Goal: Information Seeking & Learning: Learn about a topic

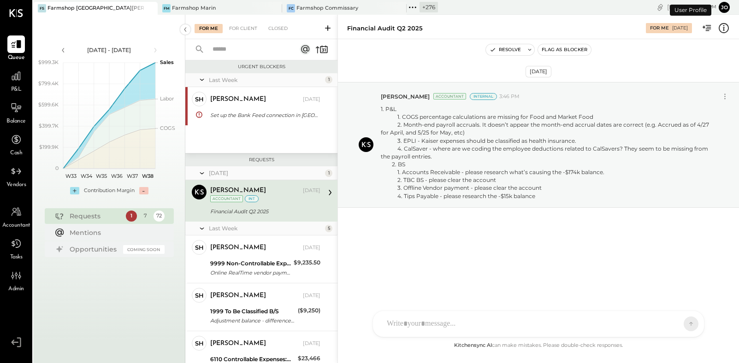
click at [154, 10] on icon at bounding box center [150, 8] width 12 height 11
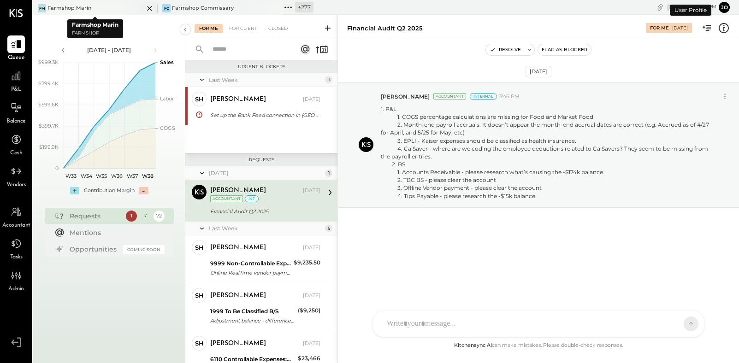
click at [154, 10] on icon at bounding box center [150, 8] width 12 height 11
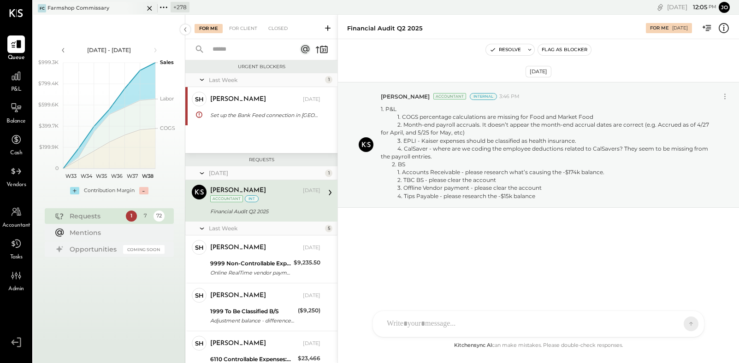
click at [151, 10] on icon at bounding box center [149, 8] width 5 height 5
click at [40, 6] on icon at bounding box center [39, 7] width 12 height 12
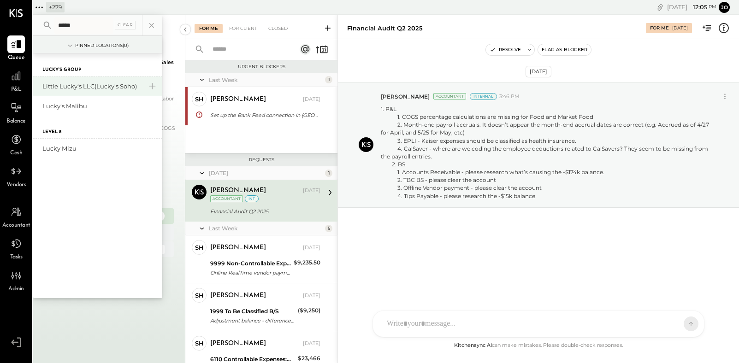
type input "*****"
click at [87, 88] on div "Little Lucky's LLC(Lucky's Soho)" at bounding box center [92, 86] width 100 height 9
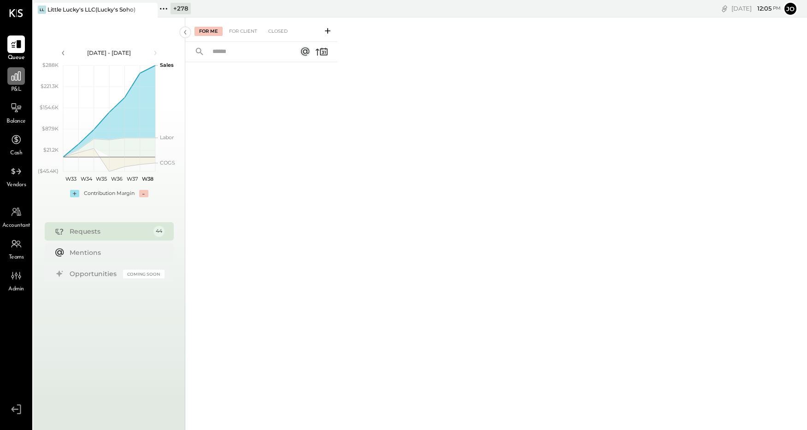
click at [18, 79] on icon at bounding box center [16, 75] width 9 height 9
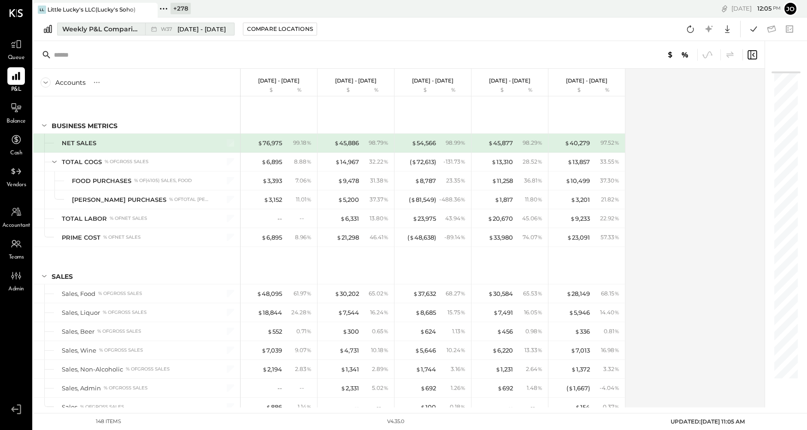
click at [155, 34] on div "W37 [DATE] - [DATE]" at bounding box center [187, 29] width 84 height 12
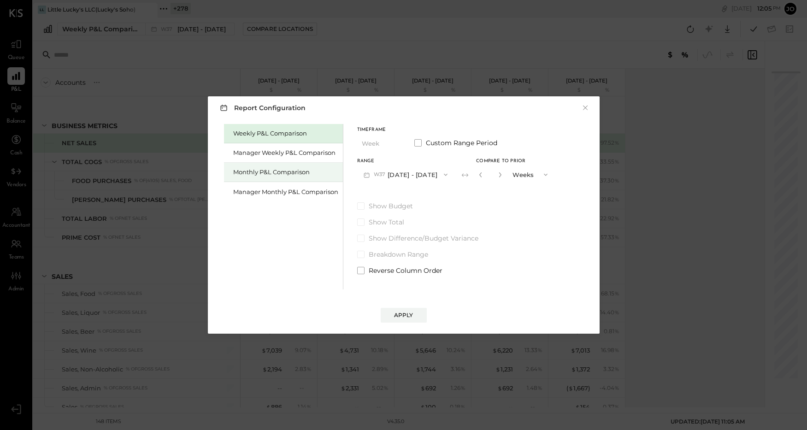
click at [292, 174] on div "Monthly P&L Comparison" at bounding box center [285, 172] width 105 height 9
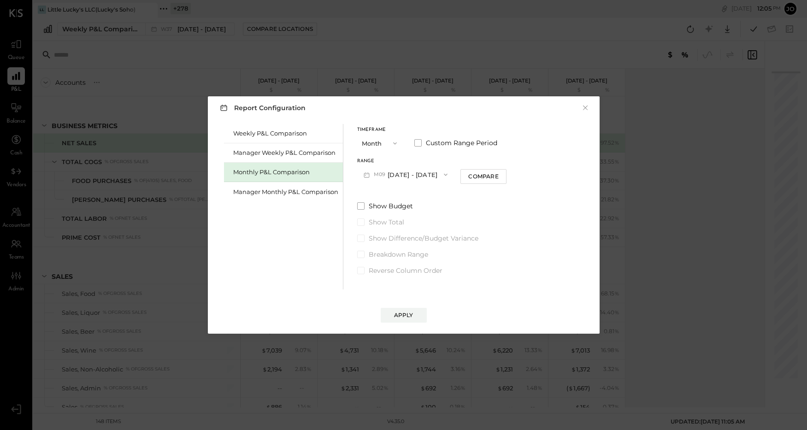
click at [399, 172] on button "M09 [DATE] - [DATE]" at bounding box center [405, 174] width 97 height 17
click at [421, 196] on div "M08 [DATE] - [DATE]" at bounding box center [410, 195] width 105 height 19
click at [469, 178] on div "Compare" at bounding box center [483, 176] width 30 height 8
click at [499, 177] on icon "button" at bounding box center [500, 174] width 2 height 5
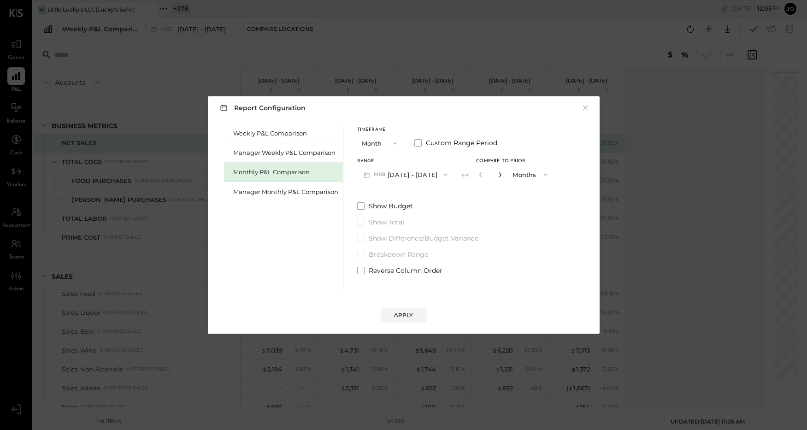
click at [499, 177] on icon "button" at bounding box center [500, 174] width 2 height 5
click at [497, 173] on icon "button" at bounding box center [500, 175] width 6 height 6
type input "*"
click at [411, 315] on div "Apply" at bounding box center [403, 315] width 19 height 8
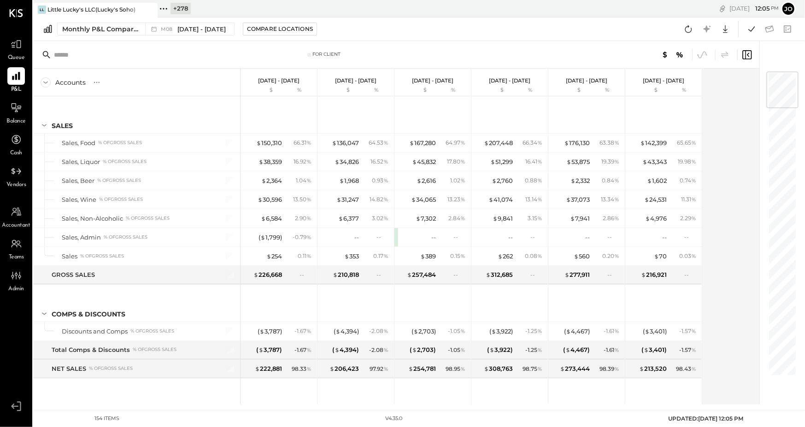
click at [725, 240] on div "Accounts S % GL [DATE] - [DATE] $ % [DATE] - [DATE] $ % [DATE] - [DATE] $ % [DA…" at bounding box center [397, 237] width 728 height 336
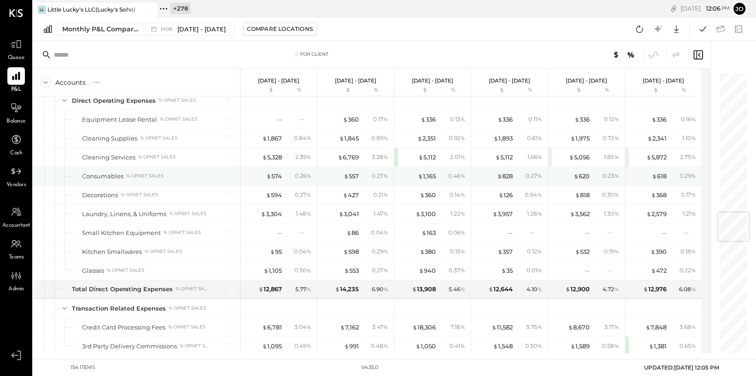
scroll to position [1163, 0]
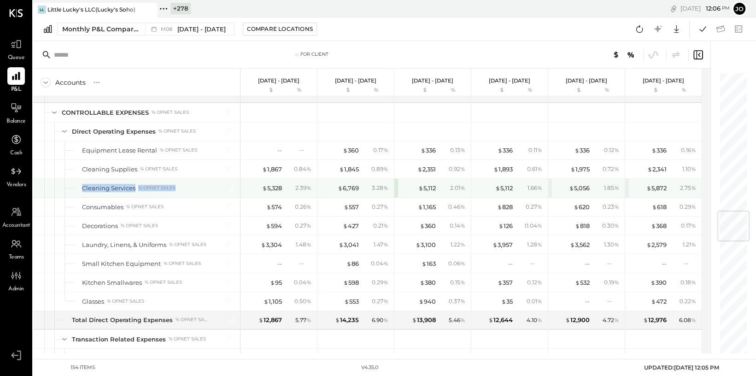
drag, startPoint x: 80, startPoint y: 184, endPoint x: 182, endPoint y: 180, distance: 101.9
click at [182, 180] on div "Cleaning Services % of NET SALES" at bounding box center [136, 188] width 207 height 18
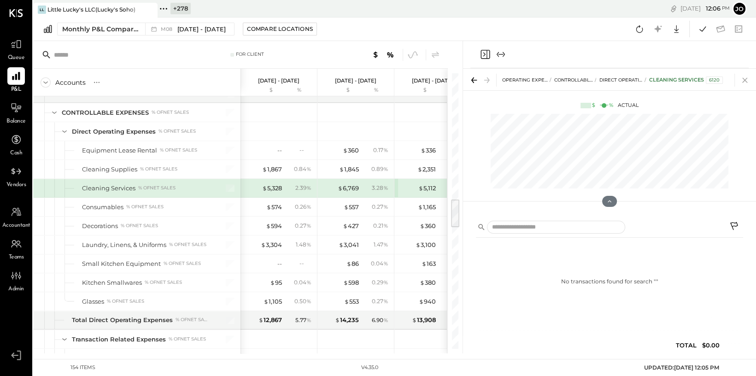
click at [726, 82] on icon at bounding box center [745, 80] width 13 height 13
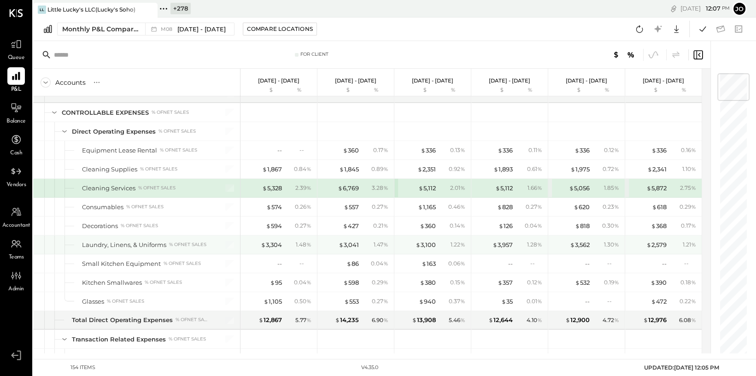
scroll to position [1174, 0]
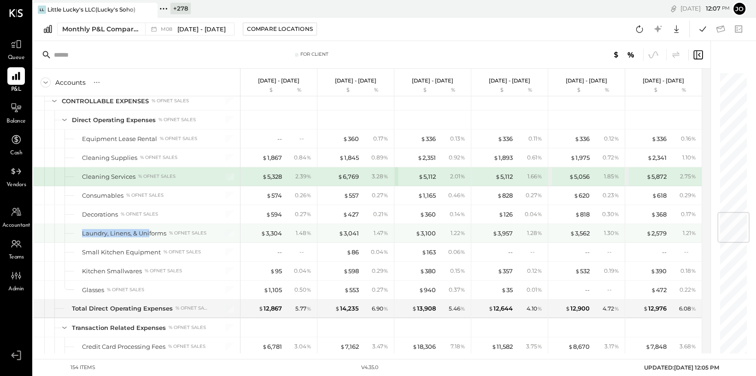
drag, startPoint x: 92, startPoint y: 227, endPoint x: 150, endPoint y: 227, distance: 58.1
click at [150, 227] on div "Laundry, Linens, & Uniforms % of NET SALES" at bounding box center [136, 233] width 207 height 18
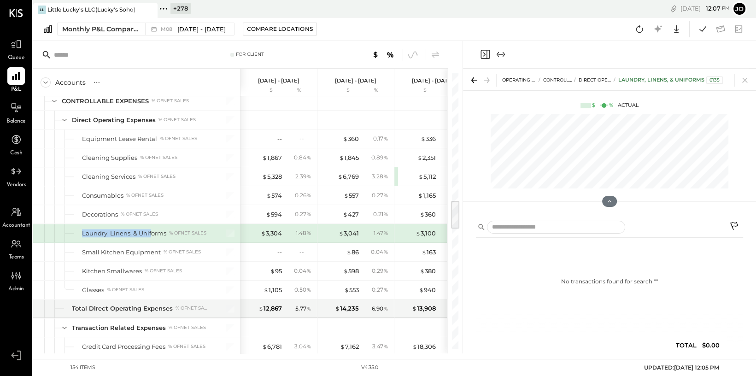
click at [150, 229] on div "Laundry, Linens, & Uniforms" at bounding box center [124, 233] width 84 height 9
click at [726, 81] on icon at bounding box center [745, 80] width 13 height 13
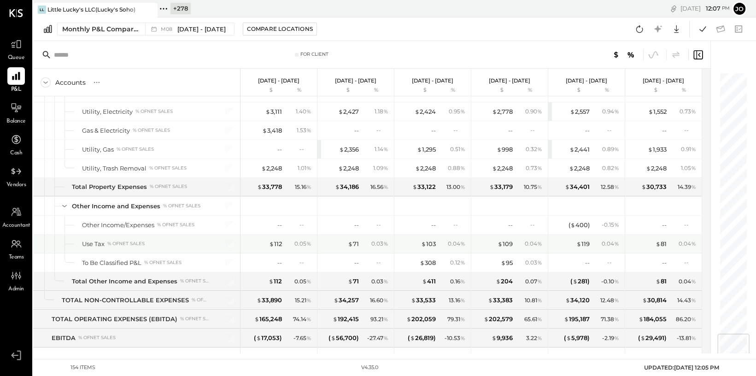
scroll to position [2267, 0]
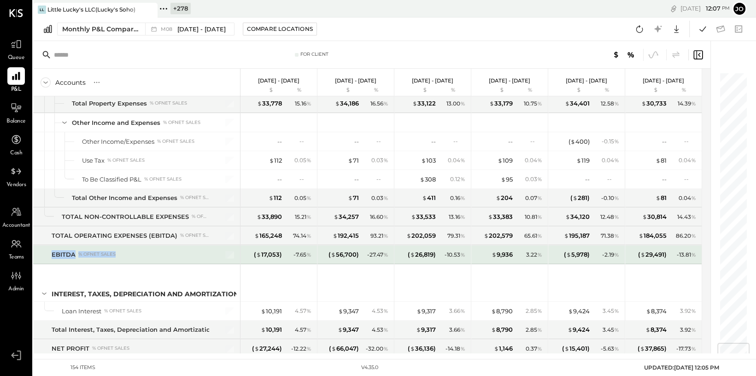
drag, startPoint x: 48, startPoint y: 241, endPoint x: 140, endPoint y: 241, distance: 91.7
click at [140, 246] on div "EBITDA % of NET SALES" at bounding box center [136, 255] width 207 height 18
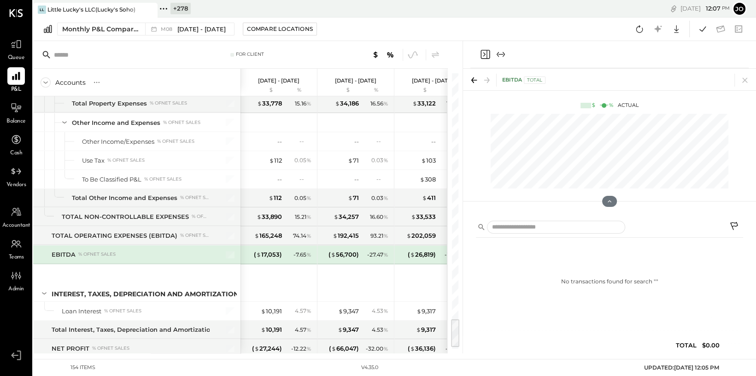
click at [726, 73] on div "EBITDA Total" at bounding box center [609, 80] width 293 height 22
click at [726, 81] on icon at bounding box center [744, 80] width 5 height 5
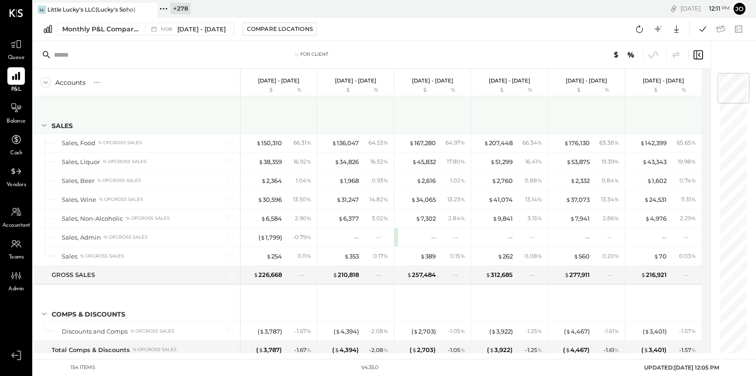
scroll to position [15, 0]
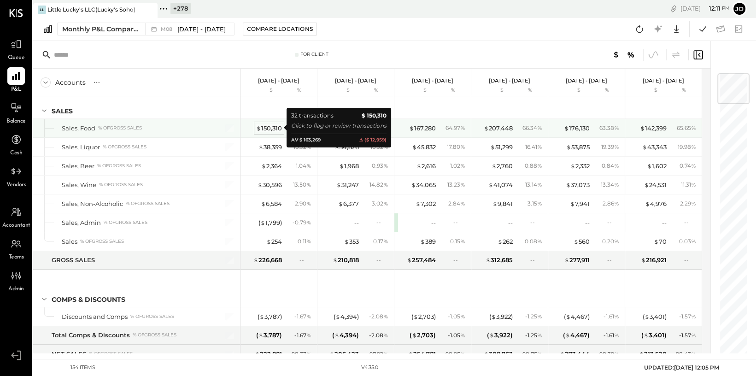
click at [275, 130] on div "$ 150,310" at bounding box center [269, 128] width 26 height 9
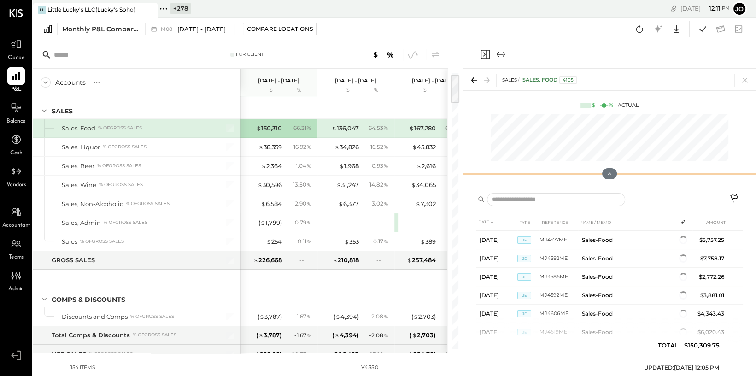
drag, startPoint x: 612, startPoint y: 200, endPoint x: 603, endPoint y: 65, distance: 135.8
click at [603, 65] on div "SALES Sales, Food 4105 $ % Actual DATE TYPE REFERENCE NAME / MEMO AMOUNT [DATE]…" at bounding box center [609, 197] width 293 height 312
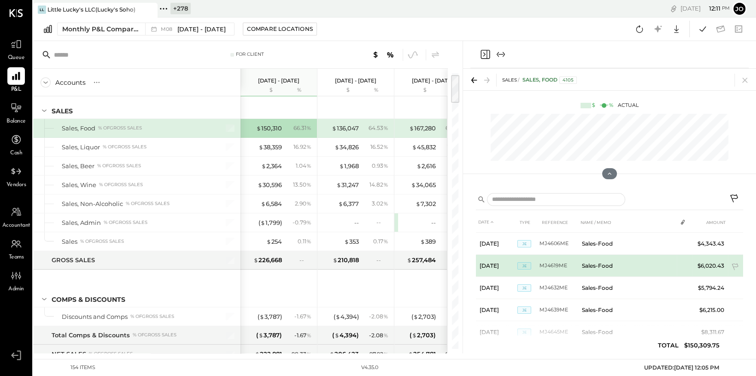
scroll to position [90, 0]
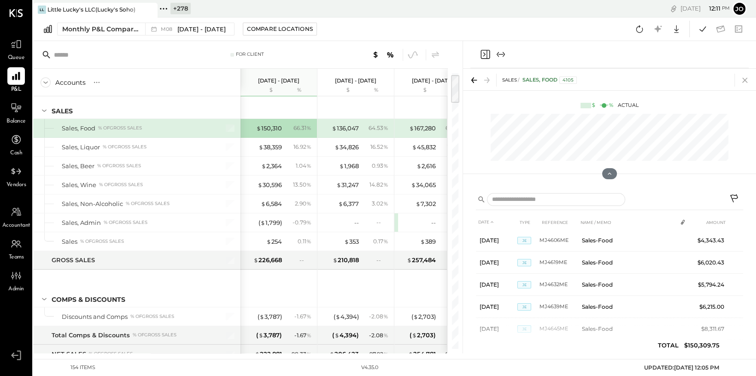
click at [726, 82] on icon at bounding box center [744, 80] width 5 height 5
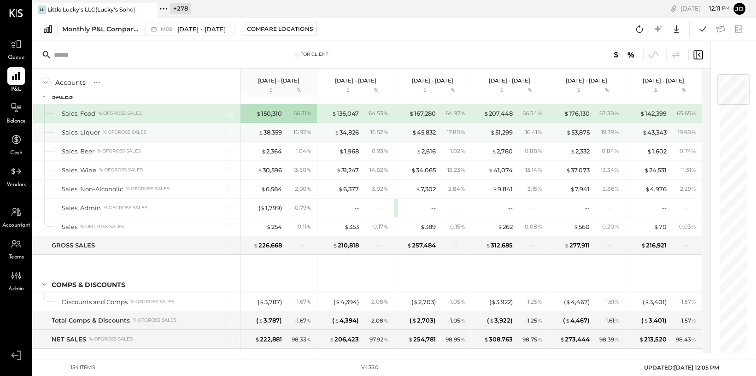
scroll to position [21, 0]
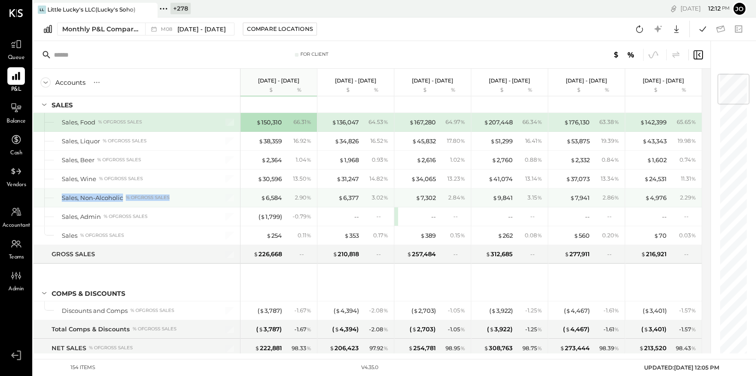
drag, startPoint x: 59, startPoint y: 198, endPoint x: 174, endPoint y: 197, distance: 115.2
click at [174, 197] on div "Sales, Non-Alcoholic % of GROSS SALES" at bounding box center [136, 197] width 207 height 18
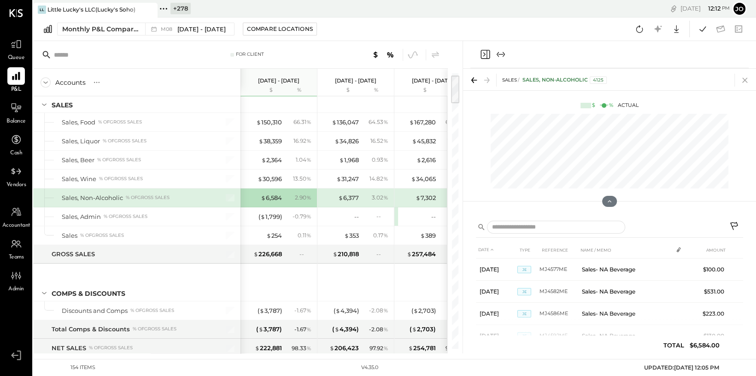
click at [726, 78] on icon at bounding box center [745, 80] width 13 height 13
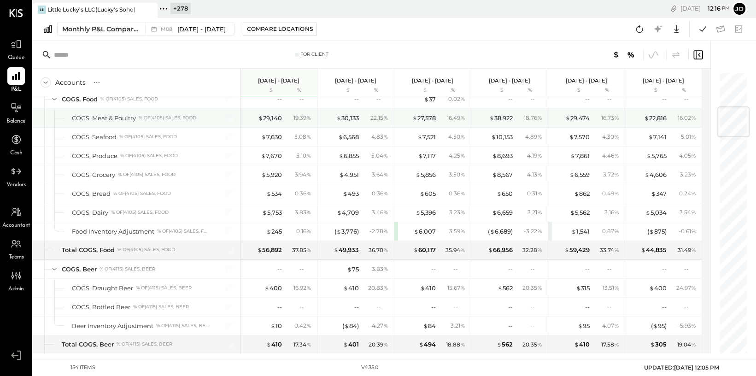
scroll to position [286, 0]
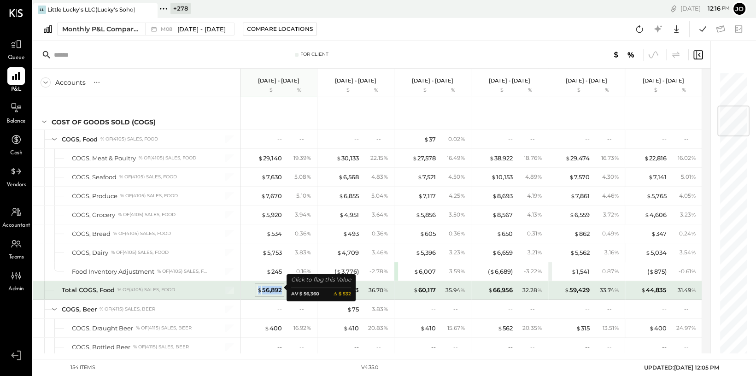
drag, startPoint x: 260, startPoint y: 294, endPoint x: 257, endPoint y: 287, distance: 7.2
click at [257, 287] on div "$ 56,892 37.85 %" at bounding box center [279, 290] width 69 height 18
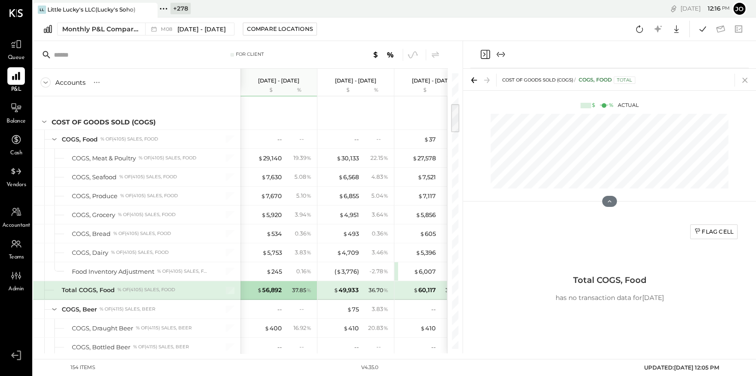
click at [726, 86] on icon at bounding box center [745, 80] width 13 height 13
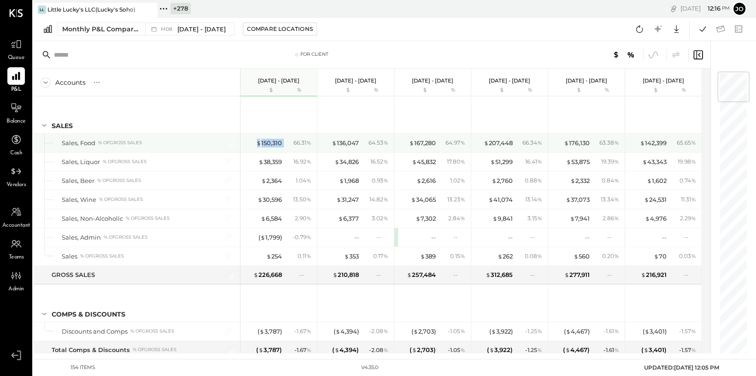
drag, startPoint x: 253, startPoint y: 143, endPoint x: 284, endPoint y: 140, distance: 30.5
click at [284, 140] on div "$ 150,310 66.31 %" at bounding box center [279, 143] width 69 height 18
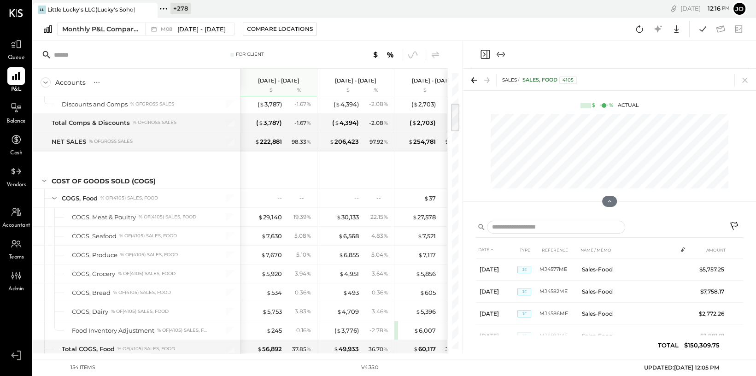
scroll to position [408, 0]
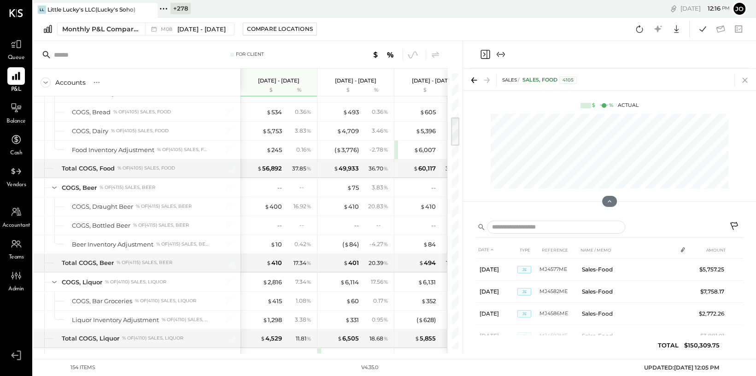
click at [726, 80] on icon at bounding box center [745, 80] width 13 height 13
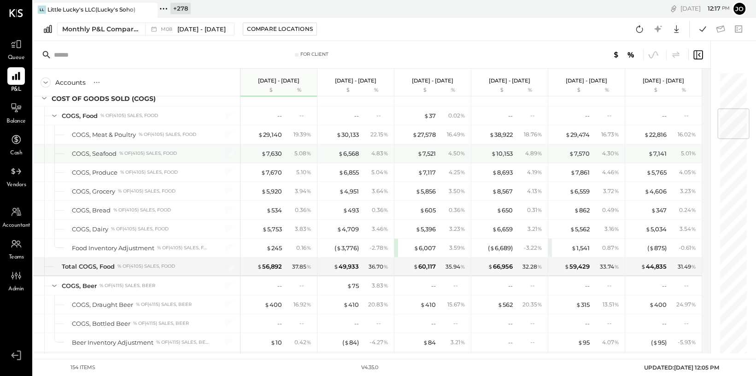
scroll to position [307, 0]
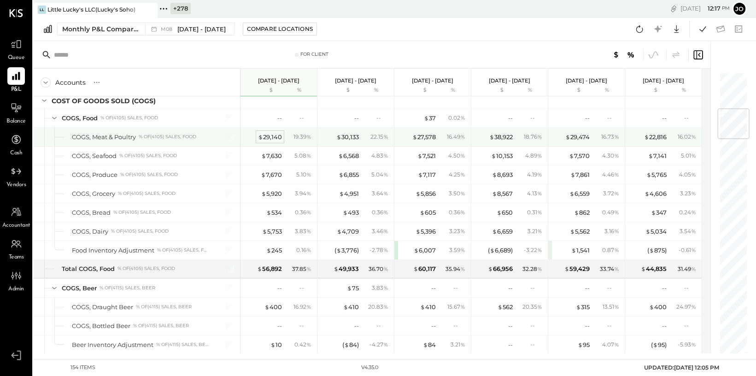
click at [270, 133] on div "$ 29,140" at bounding box center [270, 137] width 24 height 9
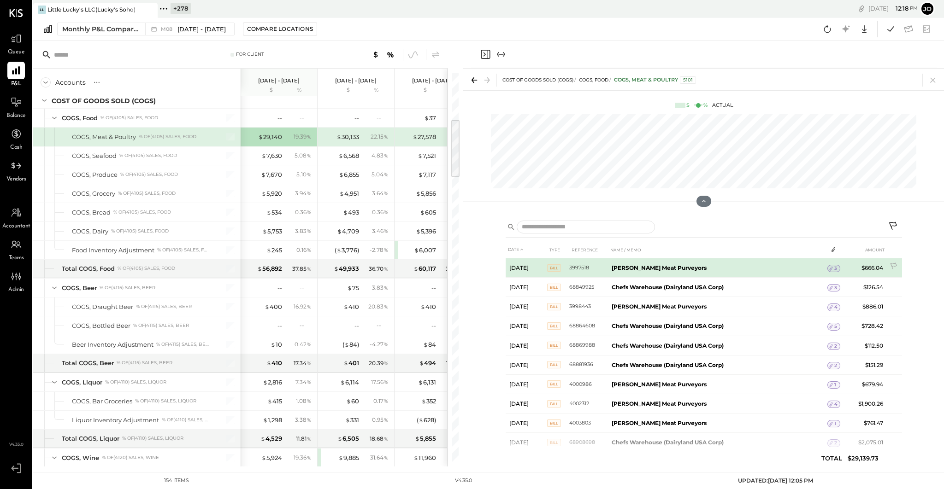
click at [726, 268] on span "3" at bounding box center [835, 268] width 3 height 6
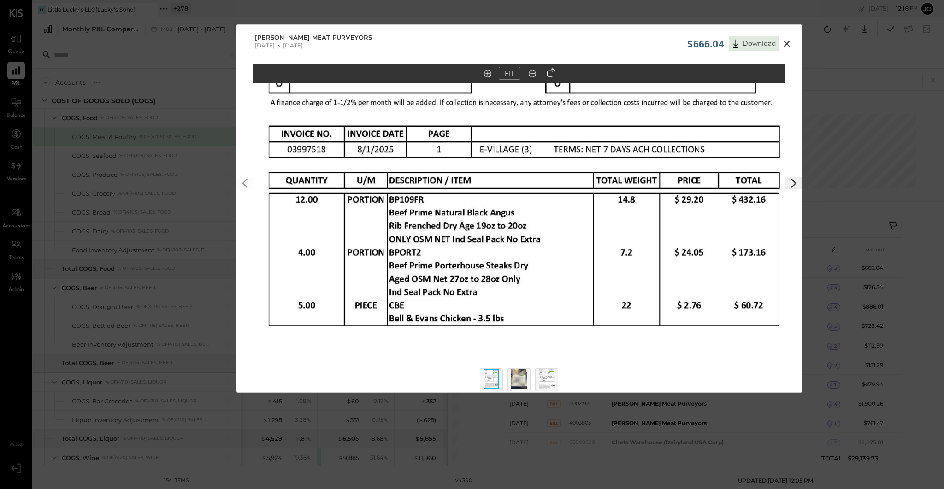
drag, startPoint x: 551, startPoint y: 210, endPoint x: 551, endPoint y: 265, distance: 54.4
click at [551, 265] on img at bounding box center [519, 237] width 532 height 689
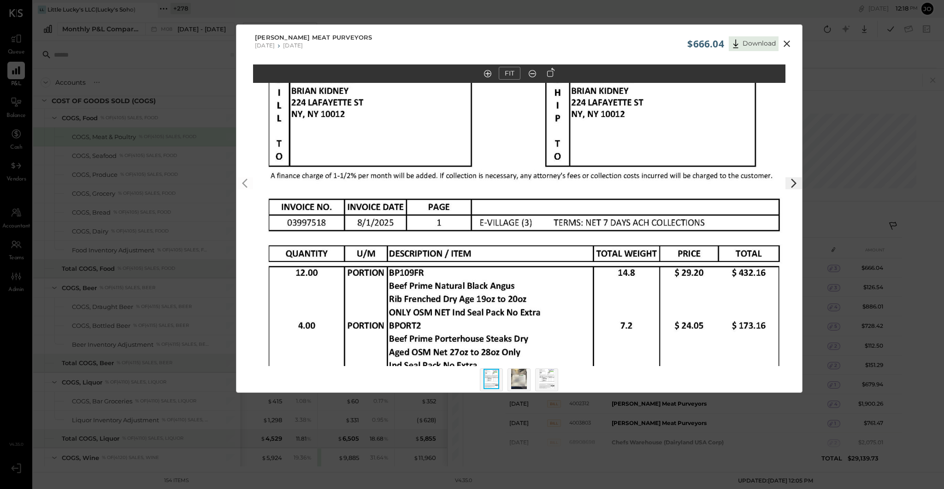
drag, startPoint x: 574, startPoint y: 225, endPoint x: 574, endPoint y: 279, distance: 53.5
click at [574, 279] on img at bounding box center [519, 310] width 532 height 689
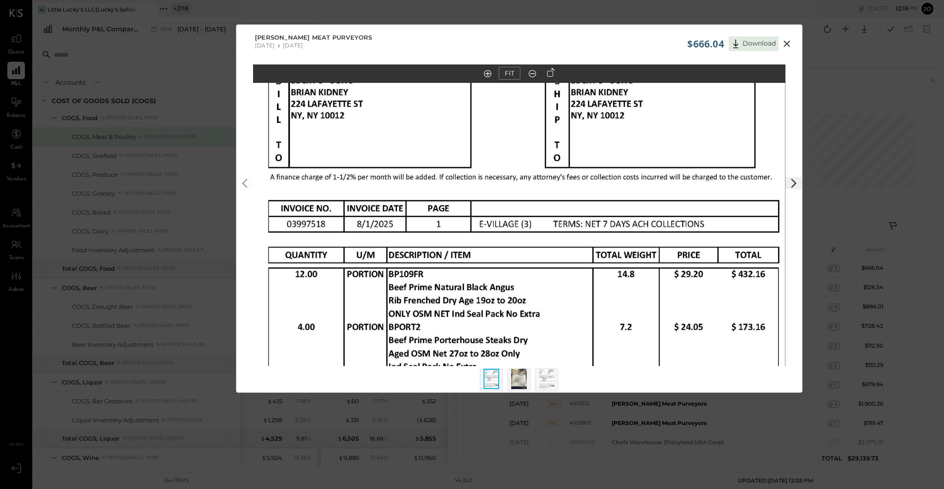
drag, startPoint x: 592, startPoint y: 229, endPoint x: 592, endPoint y: 301, distance: 71.9
click at [592, 300] on img at bounding box center [519, 311] width 532 height 689
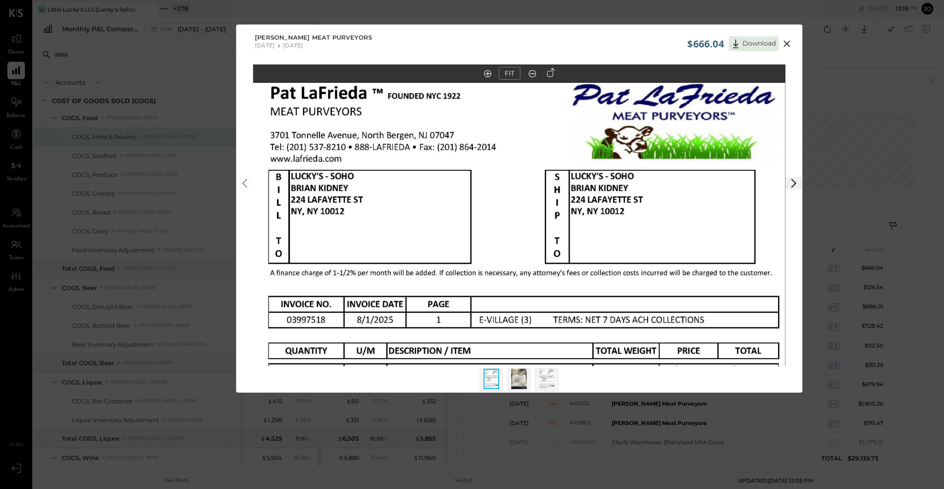
drag, startPoint x: 607, startPoint y: 236, endPoint x: 608, endPoint y: 284, distance: 48.4
click at [608, 283] on img at bounding box center [519, 407] width 532 height 689
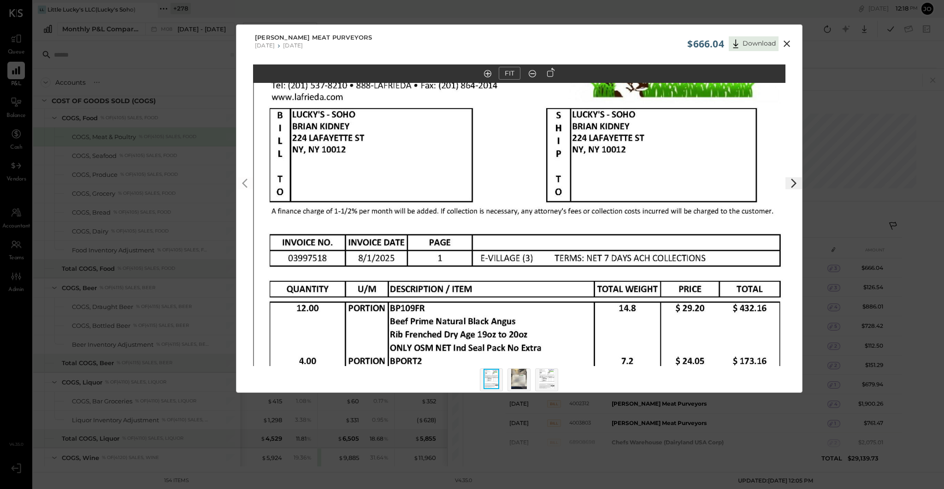
drag, startPoint x: 721, startPoint y: 247, endPoint x: 724, endPoint y: 158, distance: 89.0
click at [723, 158] on img at bounding box center [520, 345] width 532 height 689
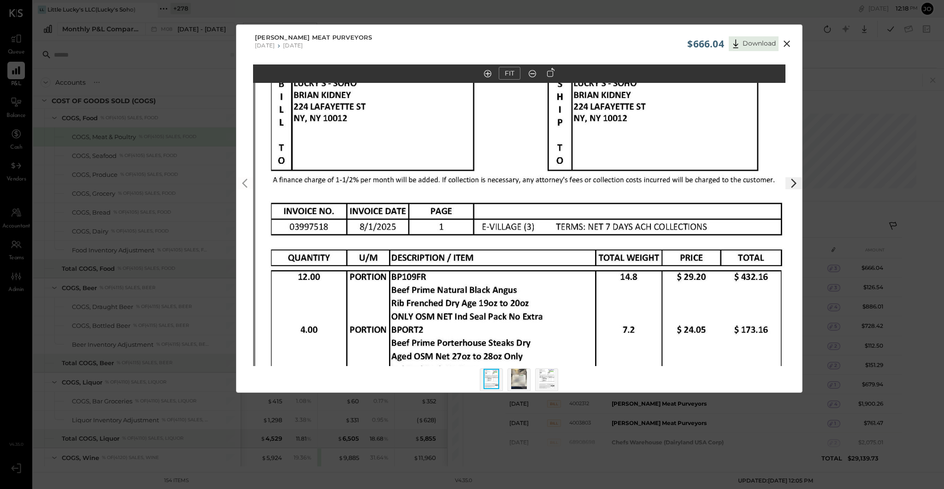
drag, startPoint x: 685, startPoint y: 231, endPoint x: 685, endPoint y: 168, distance: 63.1
click at [685, 168] on img at bounding box center [521, 314] width 532 height 689
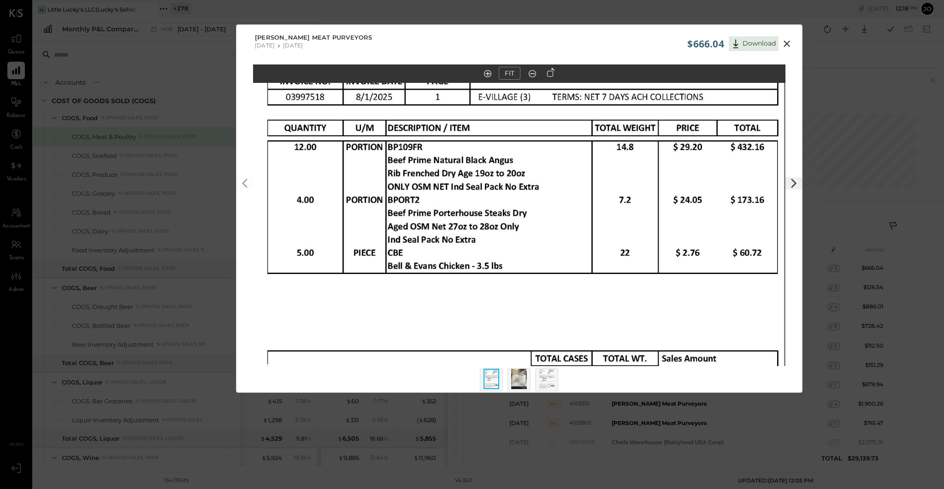
drag, startPoint x: 484, startPoint y: 255, endPoint x: 480, endPoint y: 150, distance: 105.1
click at [480, 150] on img at bounding box center [518, 184] width 532 height 689
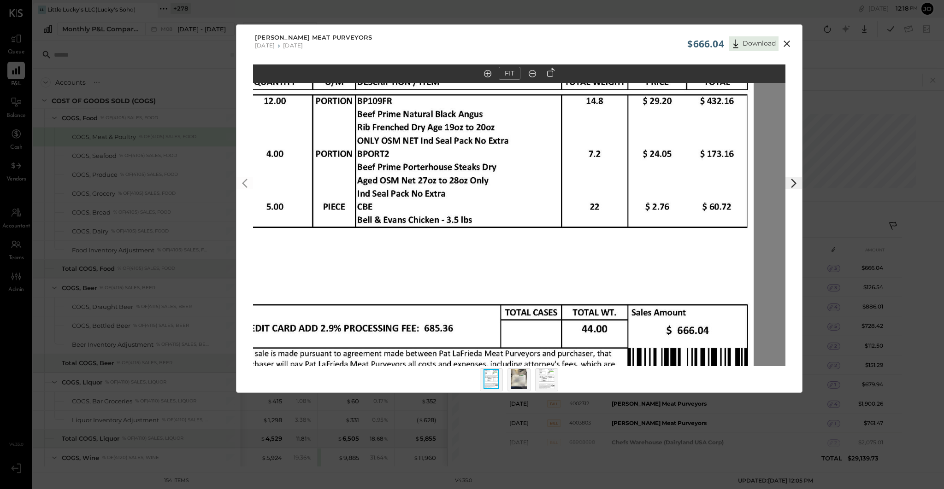
drag, startPoint x: 488, startPoint y: 175, endPoint x: 457, endPoint y: 138, distance: 48.1
click at [457, 138] on img at bounding box center [487, 138] width 532 height 689
drag, startPoint x: 514, startPoint y: 205, endPoint x: 501, endPoint y: 159, distance: 47.9
click at [501, 159] on img at bounding box center [487, 138] width 532 height 689
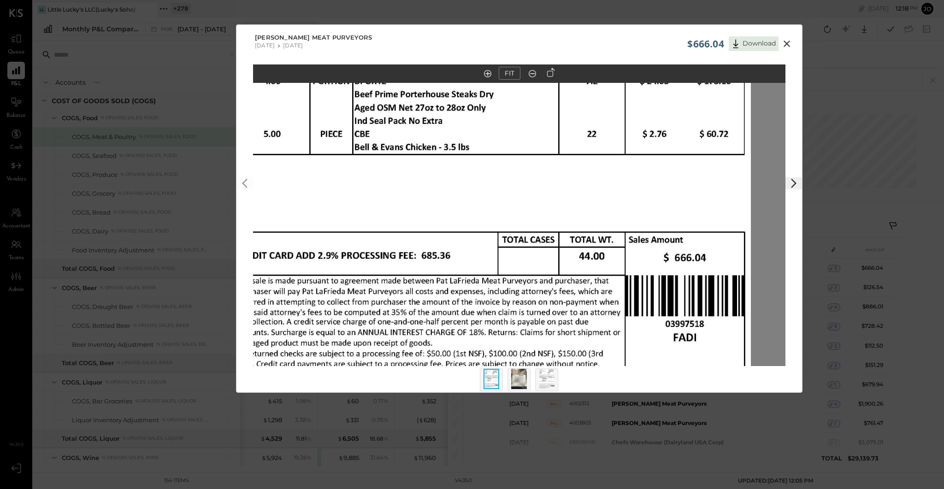
drag, startPoint x: 688, startPoint y: 292, endPoint x: 699, endPoint y: 267, distance: 27.2
click at [699, 267] on img at bounding box center [484, 65] width 532 height 689
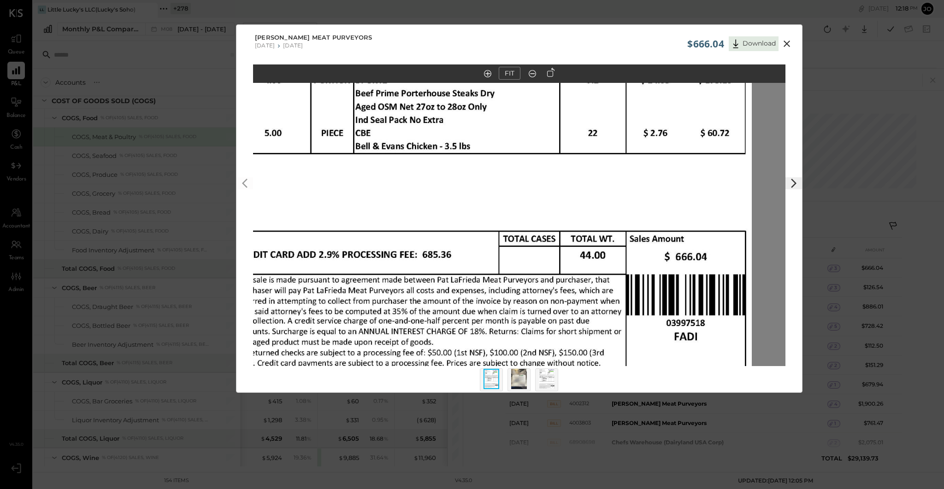
scroll to position [8, 0]
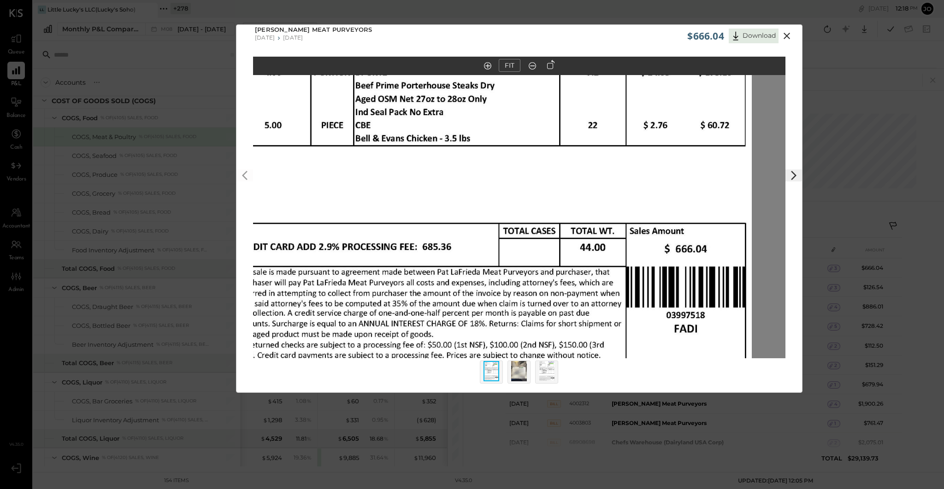
drag, startPoint x: 701, startPoint y: 273, endPoint x: 698, endPoint y: 201, distance: 72.4
click at [698, 201] on img at bounding box center [485, 56] width 532 height 689
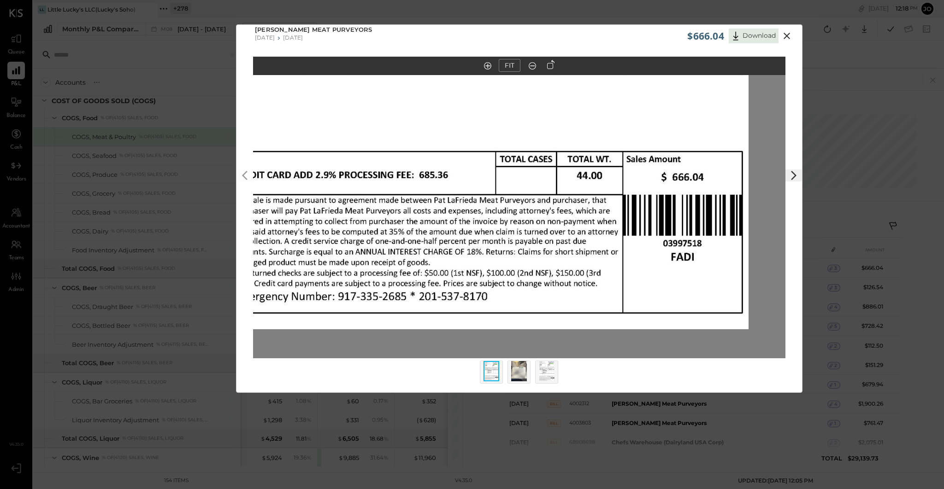
click at [726, 38] on icon at bounding box center [786, 35] width 11 height 11
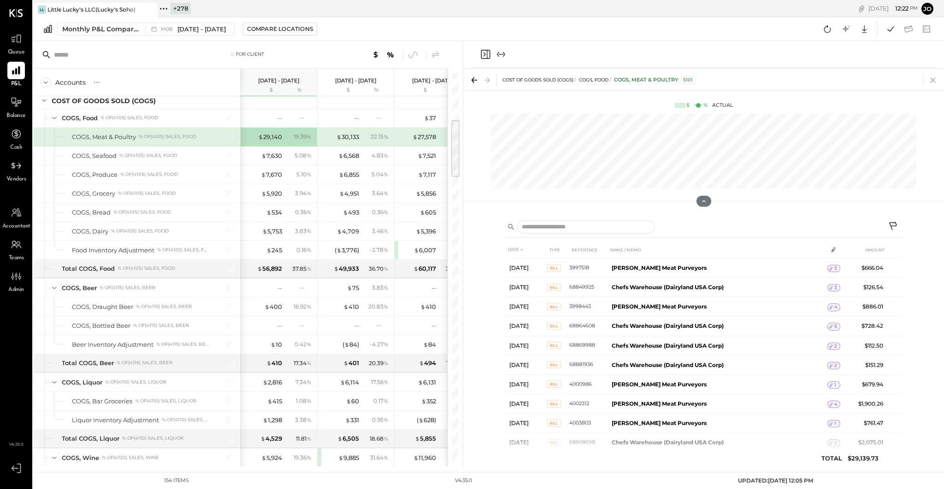
click at [726, 79] on icon at bounding box center [932, 80] width 13 height 13
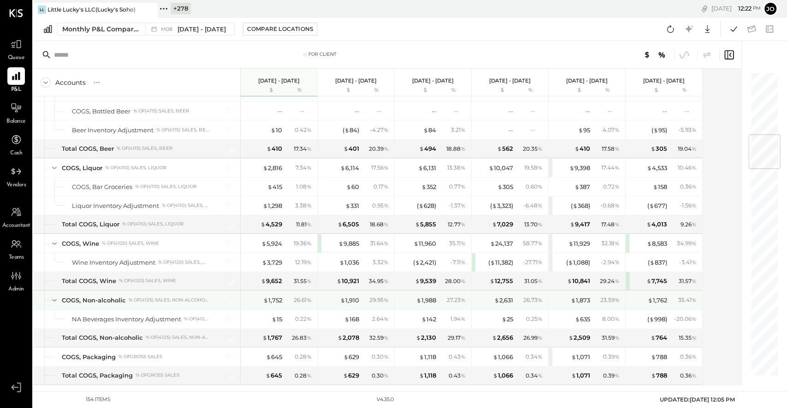
scroll to position [523, 0]
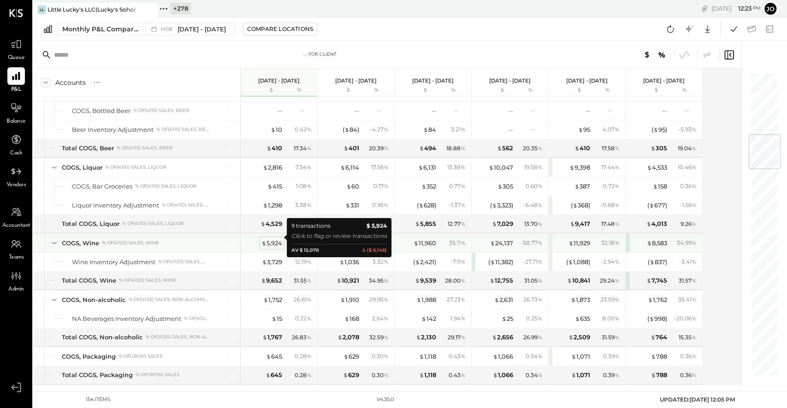
click at [277, 239] on div "$ 5,924" at bounding box center [271, 243] width 21 height 9
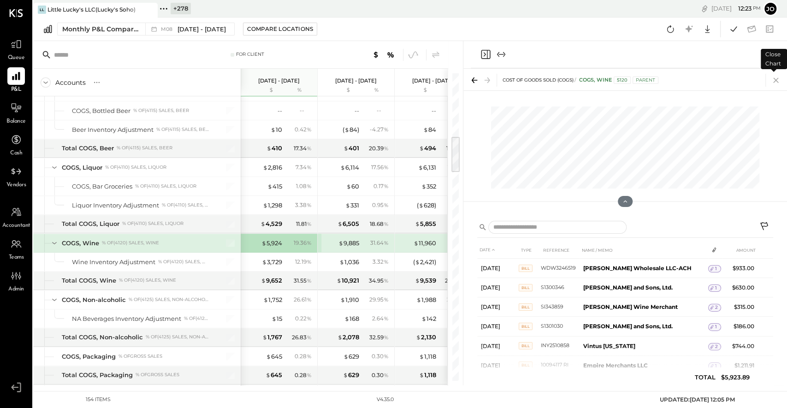
click at [726, 82] on icon at bounding box center [775, 80] width 13 height 13
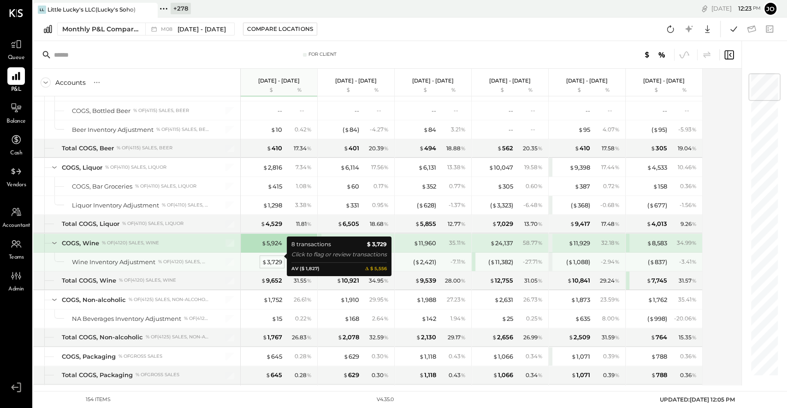
click at [281, 258] on div "$ 3,729" at bounding box center [272, 262] width 20 height 9
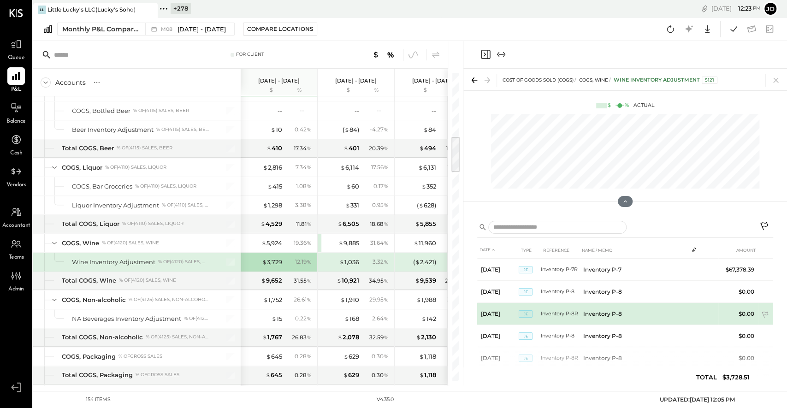
scroll to position [81, 0]
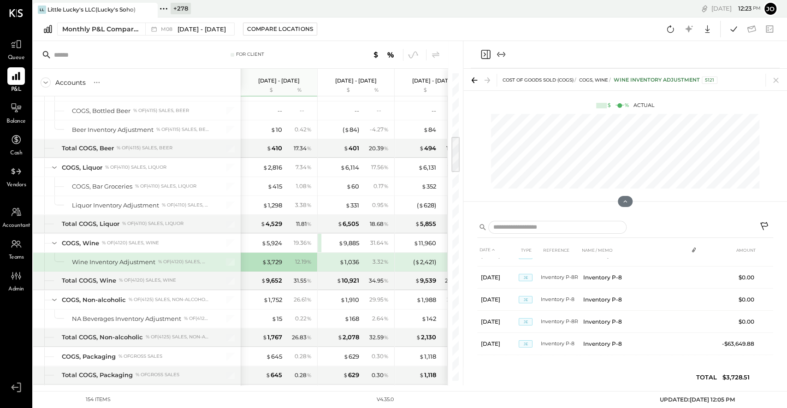
drag, startPoint x: 723, startPoint y: 378, endPoint x: 747, endPoint y: 378, distance: 24.4
click at [726, 323] on div "DATE TYPE REFERENCE NAME / MEMO AMOUNT [DATE] JE Inventory P-7R Inventory P-7 $…" at bounding box center [625, 315] width 296 height 148
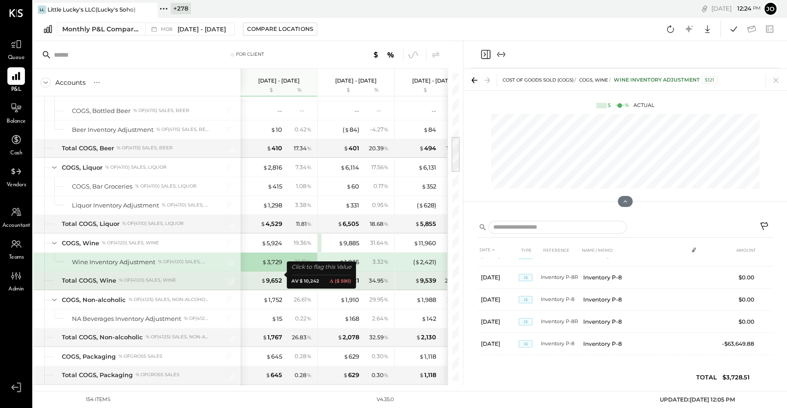
click at [258, 276] on div "$ 9,652" at bounding box center [263, 280] width 37 height 9
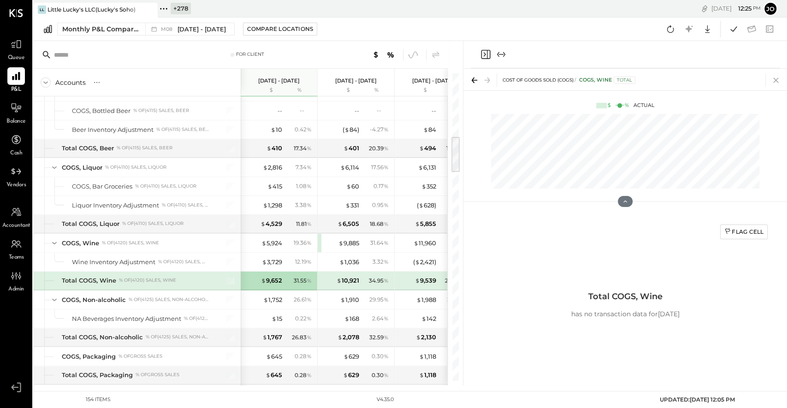
click at [726, 81] on icon at bounding box center [775, 80] width 13 height 13
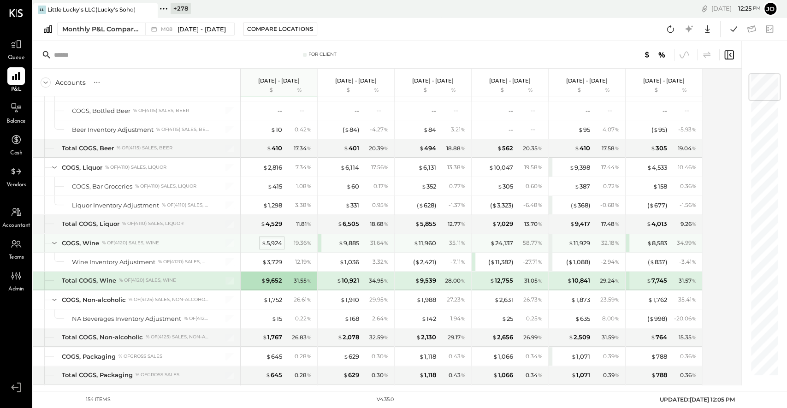
click at [278, 239] on div "$ 5,924" at bounding box center [271, 243] width 21 height 9
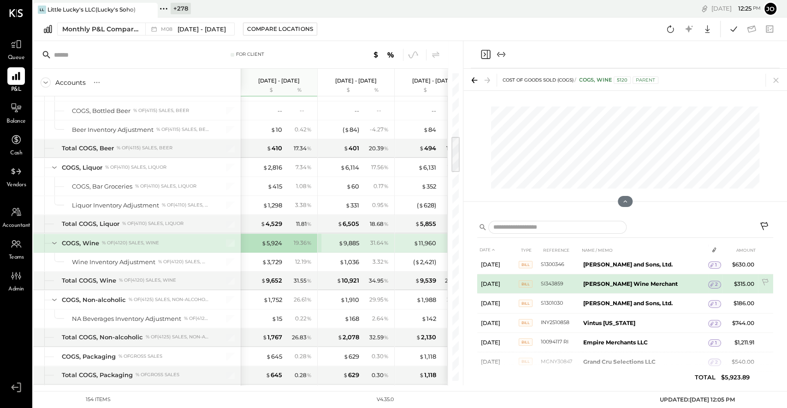
scroll to position [25, 0]
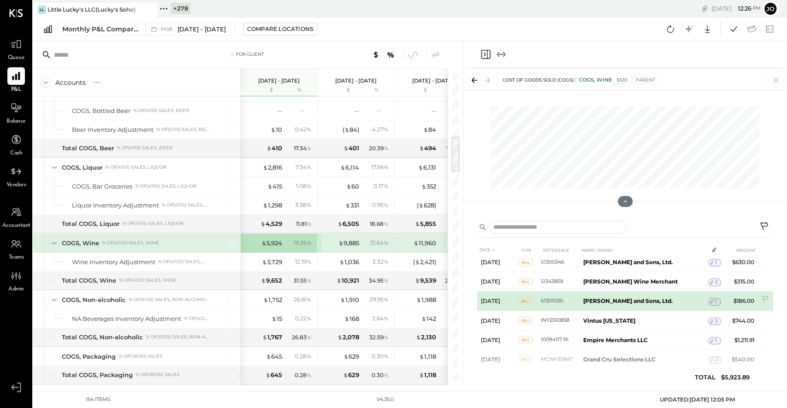
click at [715, 302] on span "1" at bounding box center [716, 301] width 2 height 6
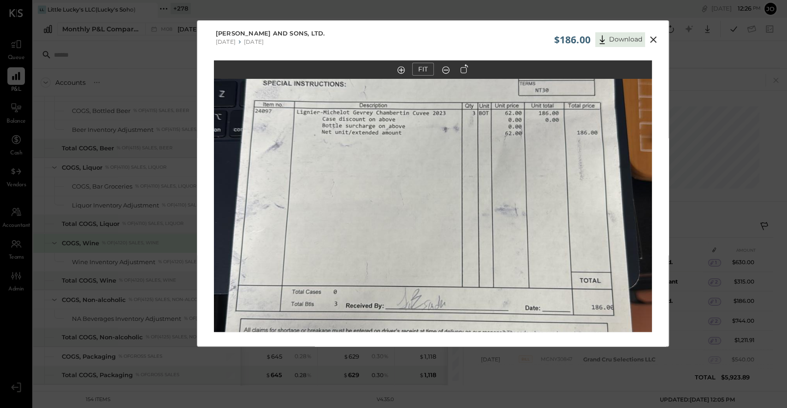
drag, startPoint x: 481, startPoint y: 174, endPoint x: 482, endPoint y: 254, distance: 80.2
click at [481, 254] on img at bounding box center [433, 195] width 438 height 778
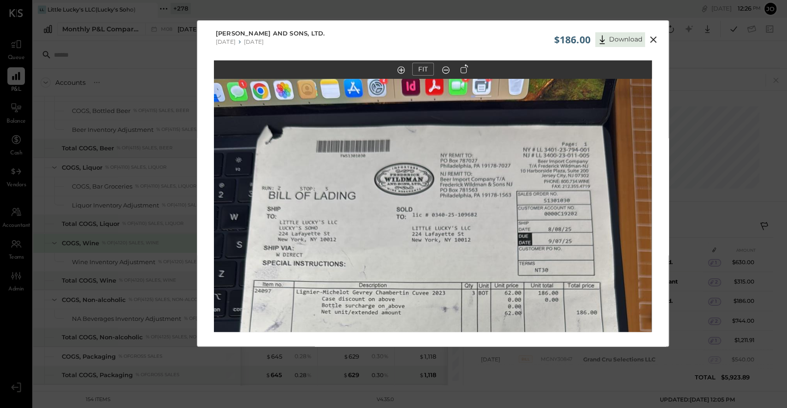
drag, startPoint x: 485, startPoint y: 189, endPoint x: 484, endPoint y: 268, distance: 79.3
click at [484, 268] on img at bounding box center [432, 374] width 438 height 778
click at [442, 71] on out at bounding box center [445, 69] width 7 height 7
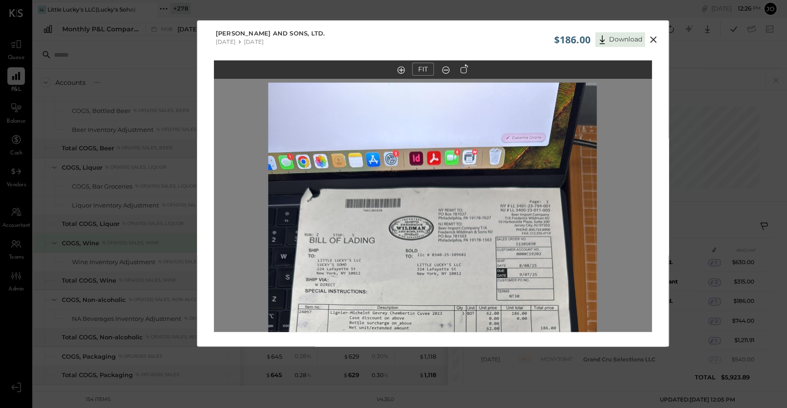
click at [442, 71] on out at bounding box center [445, 69] width 7 height 7
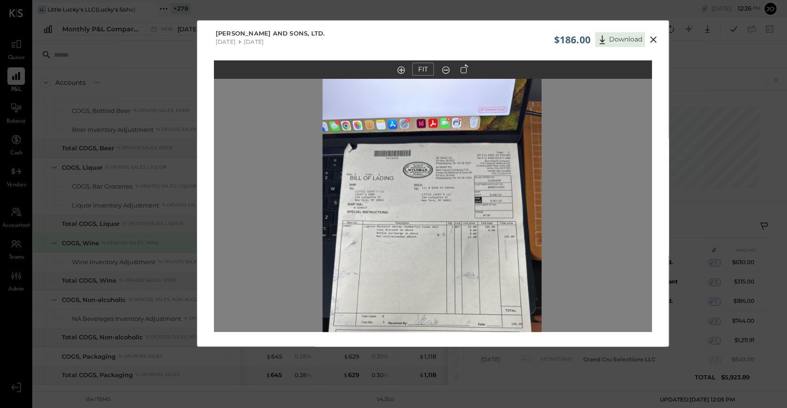
drag, startPoint x: 447, startPoint y: 197, endPoint x: 446, endPoint y: 110, distance: 87.1
click at [446, 110] on img at bounding box center [431, 267] width 219 height 389
drag, startPoint x: 453, startPoint y: 168, endPoint x: 443, endPoint y: 111, distance: 58.0
click at [443, 111] on img at bounding box center [431, 267] width 219 height 389
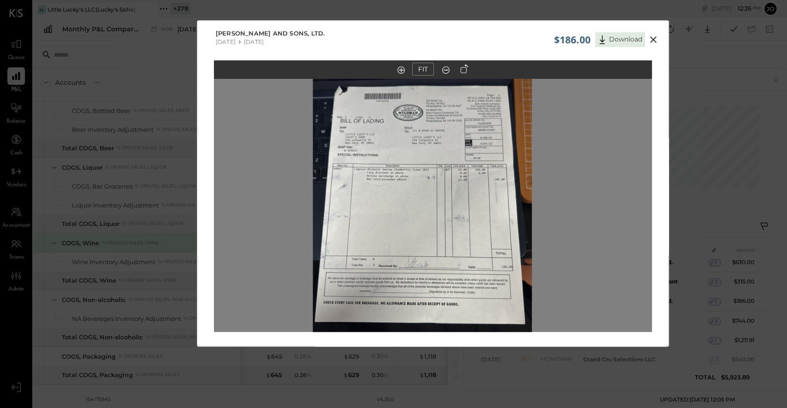
drag, startPoint x: 449, startPoint y: 216, endPoint x: 449, endPoint y: 230, distance: 14.3
click at [449, 226] on img at bounding box center [421, 210] width 219 height 389
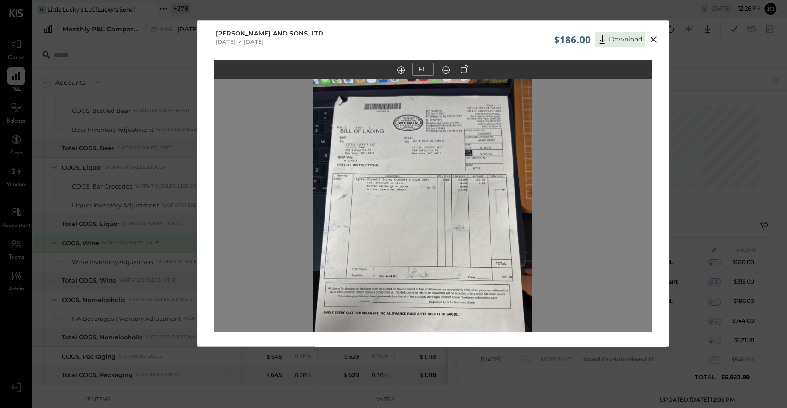
click at [403, 72] on icon at bounding box center [400, 69] width 7 height 7
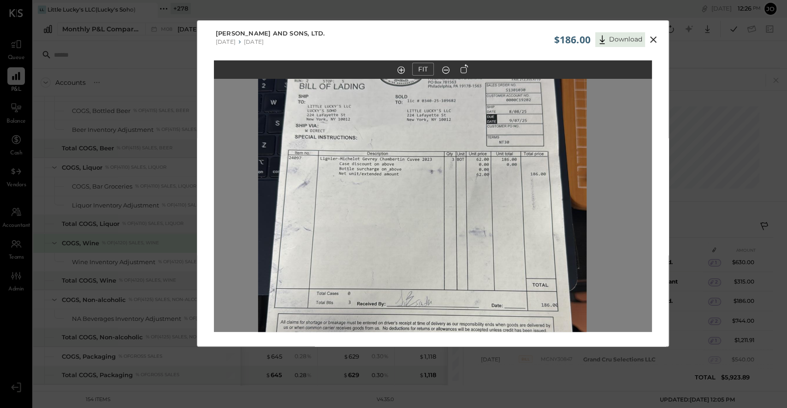
click at [403, 72] on icon at bounding box center [400, 69] width 7 height 7
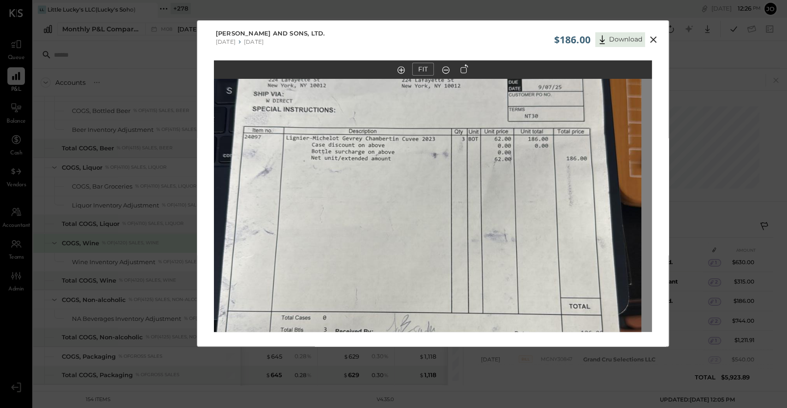
drag, startPoint x: 419, startPoint y: 121, endPoint x: 424, endPoint y: 235, distance: 113.5
click at [424, 235] on img at bounding box center [422, 220] width 438 height 778
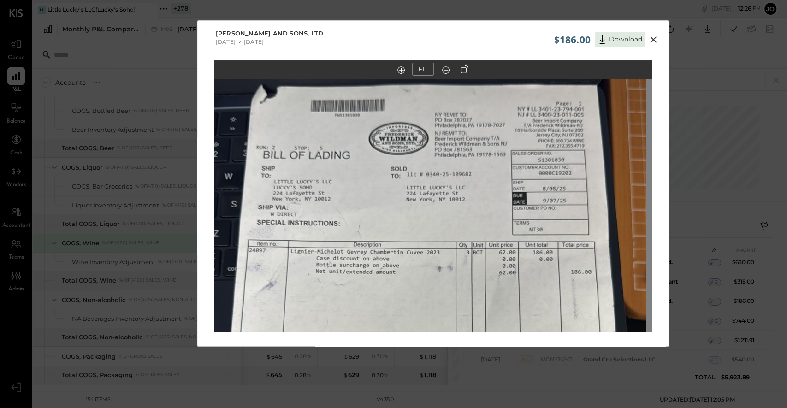
drag, startPoint x: 424, startPoint y: 235, endPoint x: 409, endPoint y: 155, distance: 80.6
click at [409, 155] on img at bounding box center [427, 334] width 438 height 778
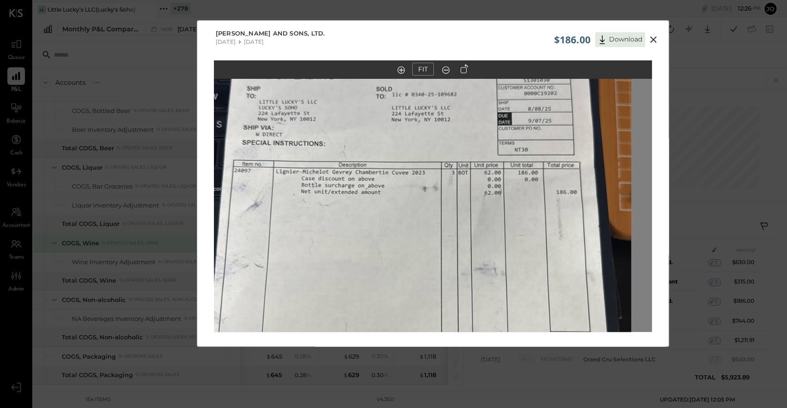
click at [654, 39] on icon at bounding box center [653, 39] width 11 height 11
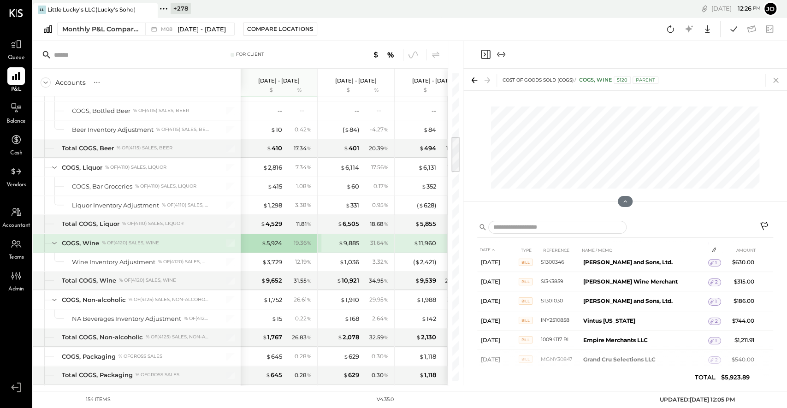
click at [726, 82] on icon at bounding box center [775, 80] width 13 height 13
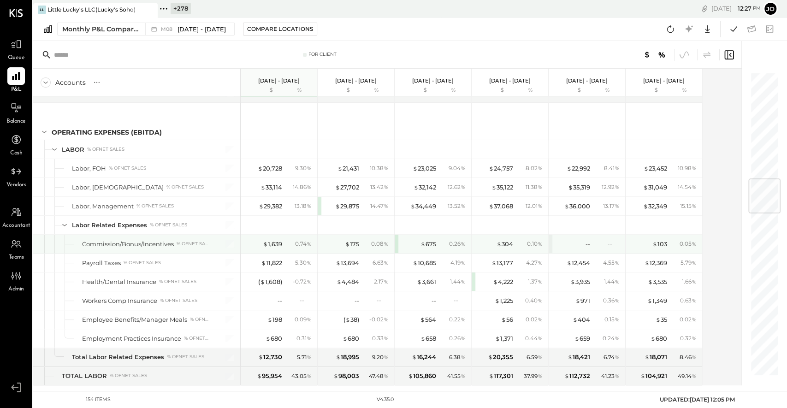
scroll to position [894, 0]
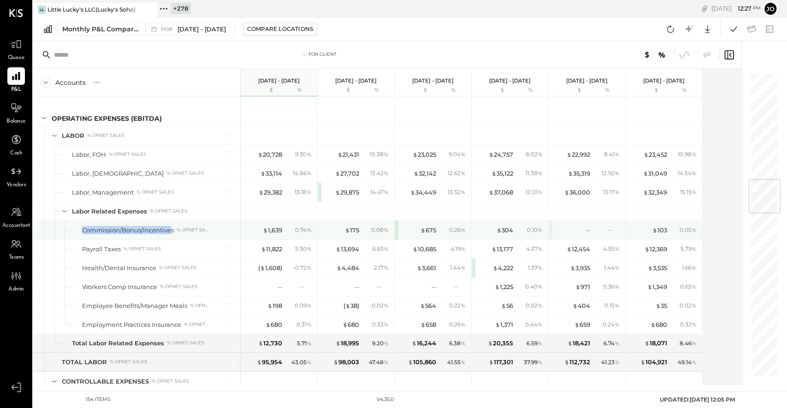
drag, startPoint x: 83, startPoint y: 223, endPoint x: 169, endPoint y: 223, distance: 86.2
click at [169, 226] on div "Commission/Bonus/Incentives" at bounding box center [128, 230] width 92 height 9
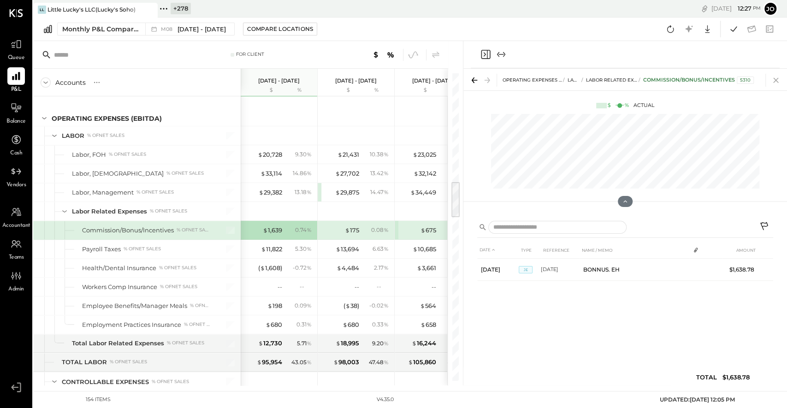
click at [726, 82] on icon at bounding box center [775, 80] width 13 height 13
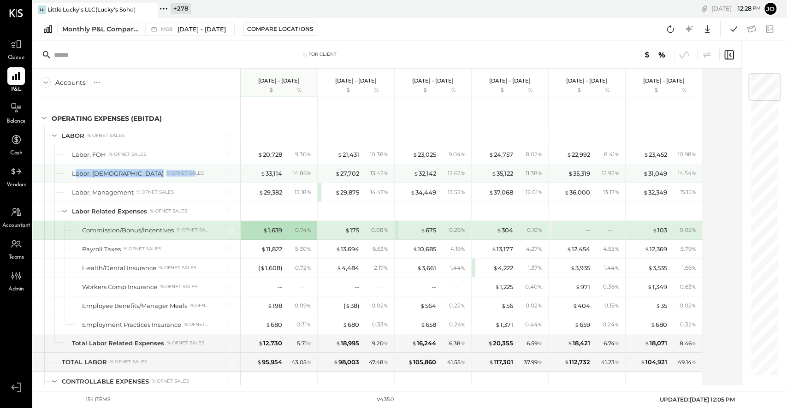
drag, startPoint x: 74, startPoint y: 168, endPoint x: 138, endPoint y: 168, distance: 64.1
click at [138, 169] on div "Labor, [DEMOGRAPHIC_DATA] % of NET SALES" at bounding box center [140, 173] width 137 height 9
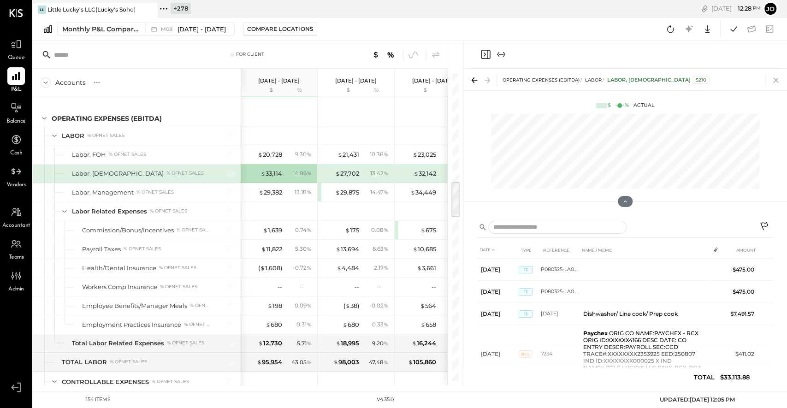
click at [726, 78] on icon at bounding box center [775, 80] width 5 height 5
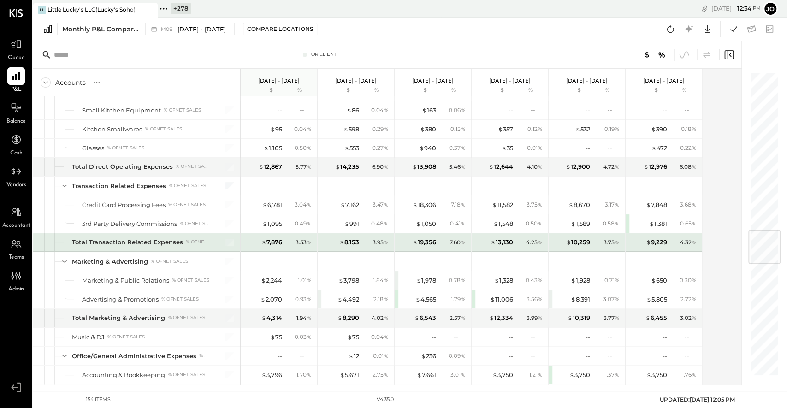
scroll to position [1317, 0]
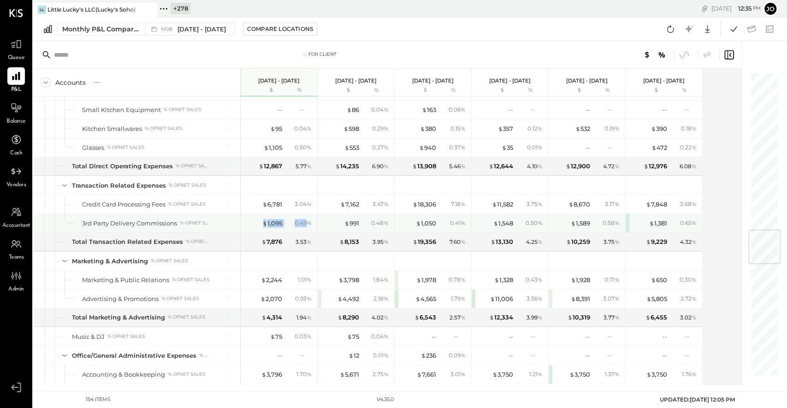
drag, startPoint x: 246, startPoint y: 213, endPoint x: 306, endPoint y: 213, distance: 59.5
click at [306, 214] on div "$ 1,095 0.49 %" at bounding box center [279, 223] width 69 height 18
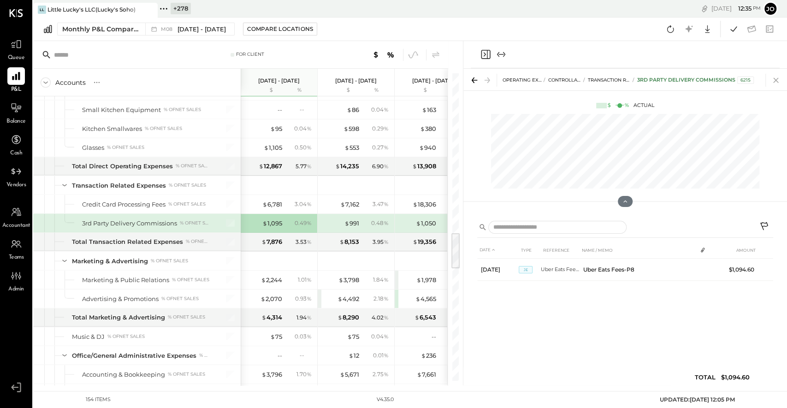
click at [726, 86] on icon at bounding box center [775, 80] width 13 height 13
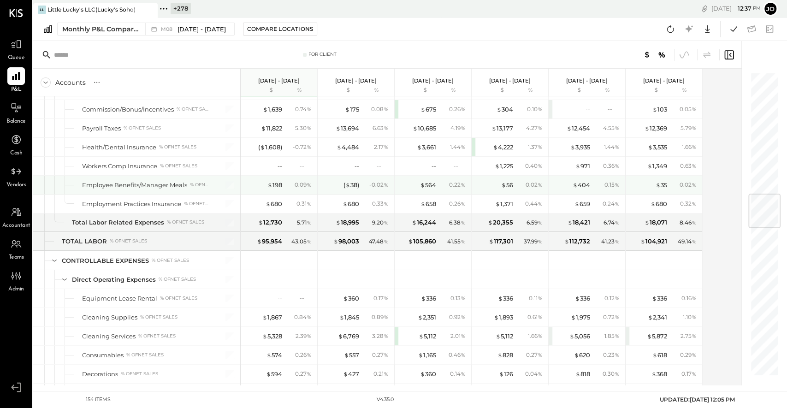
scroll to position [1011, 0]
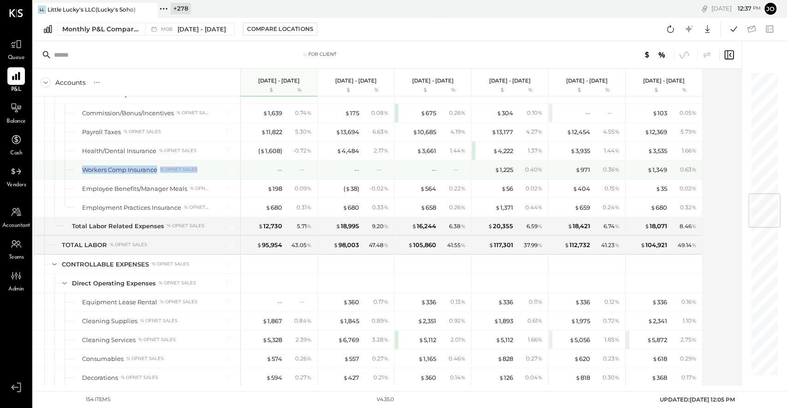
drag, startPoint x: 81, startPoint y: 162, endPoint x: 198, endPoint y: 162, distance: 117.5
click at [199, 162] on div "Workers Comp Insurance % of NET SALES" at bounding box center [136, 169] width 207 height 18
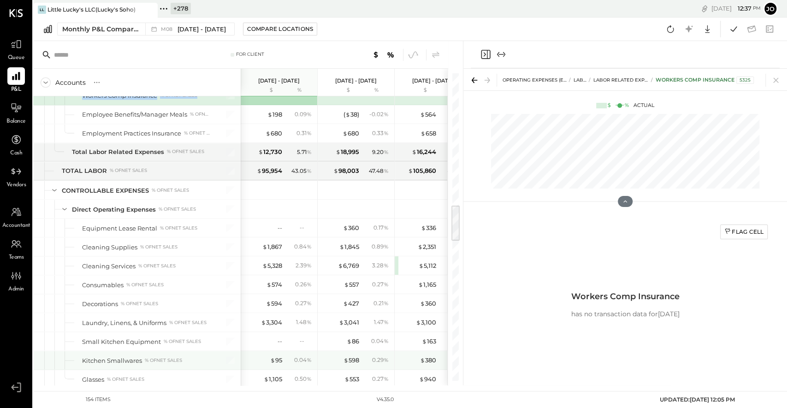
scroll to position [1131, 0]
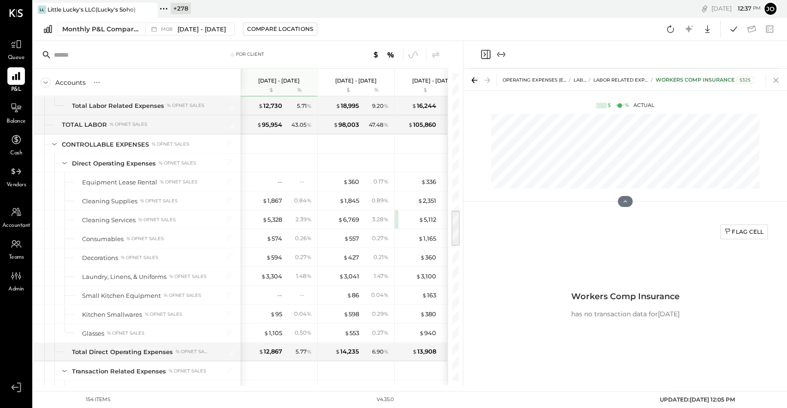
click at [726, 84] on icon at bounding box center [775, 80] width 13 height 13
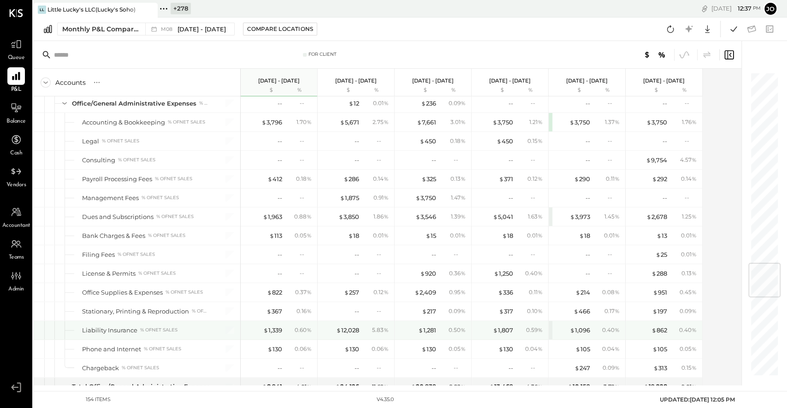
scroll to position [1593, 0]
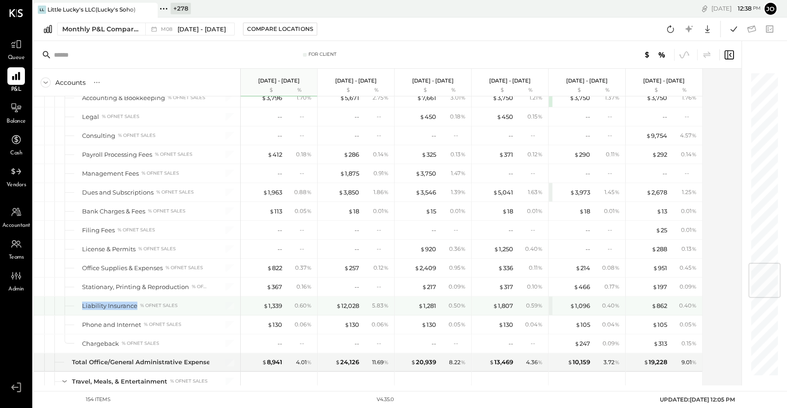
drag, startPoint x: 81, startPoint y: 295, endPoint x: 139, endPoint y: 294, distance: 58.1
click at [139, 296] on div "Liability Insurance % of NET SALES" at bounding box center [136, 305] width 207 height 18
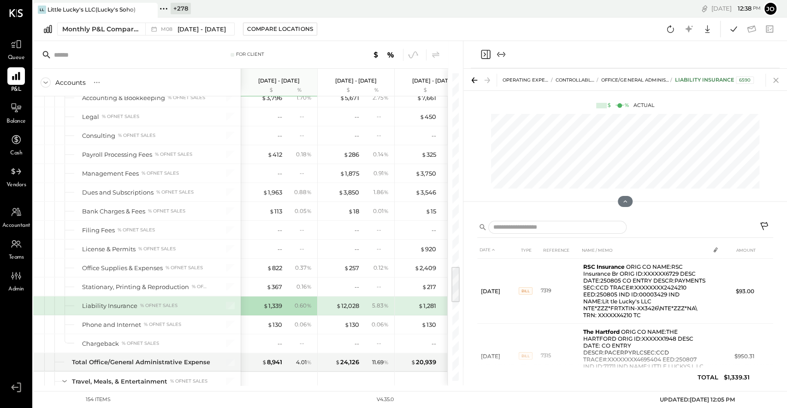
click at [726, 79] on icon at bounding box center [775, 80] width 13 height 13
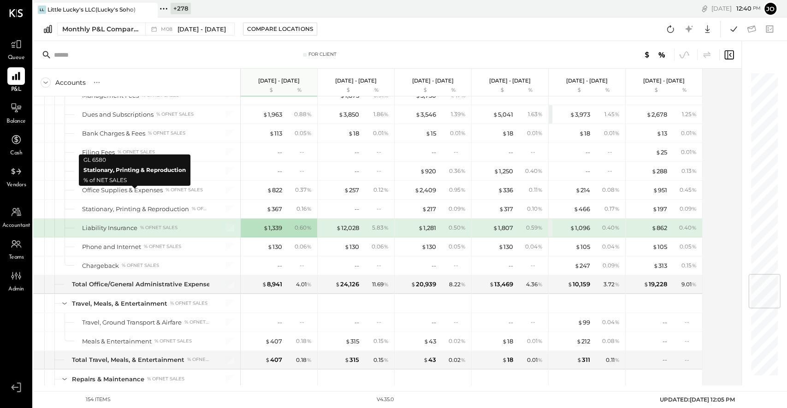
scroll to position [1690, 0]
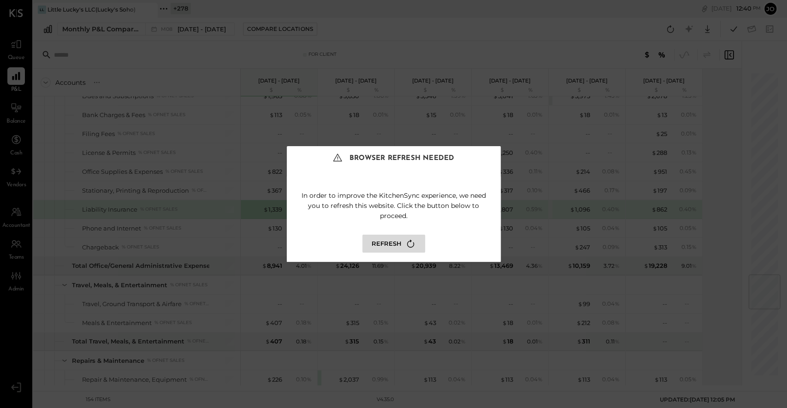
click at [392, 236] on button "Refresh" at bounding box center [393, 244] width 63 height 18
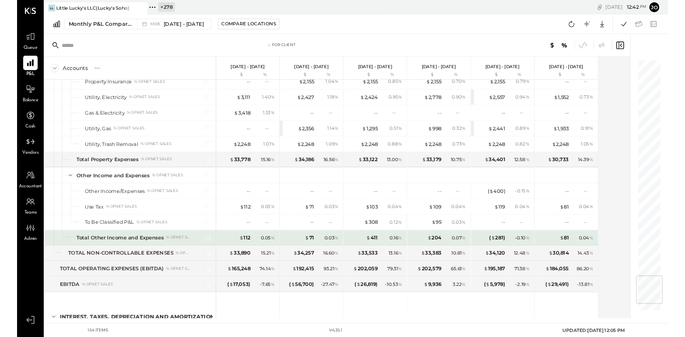
scroll to position [2178, 0]
